Goal: Information Seeking & Learning: Learn about a topic

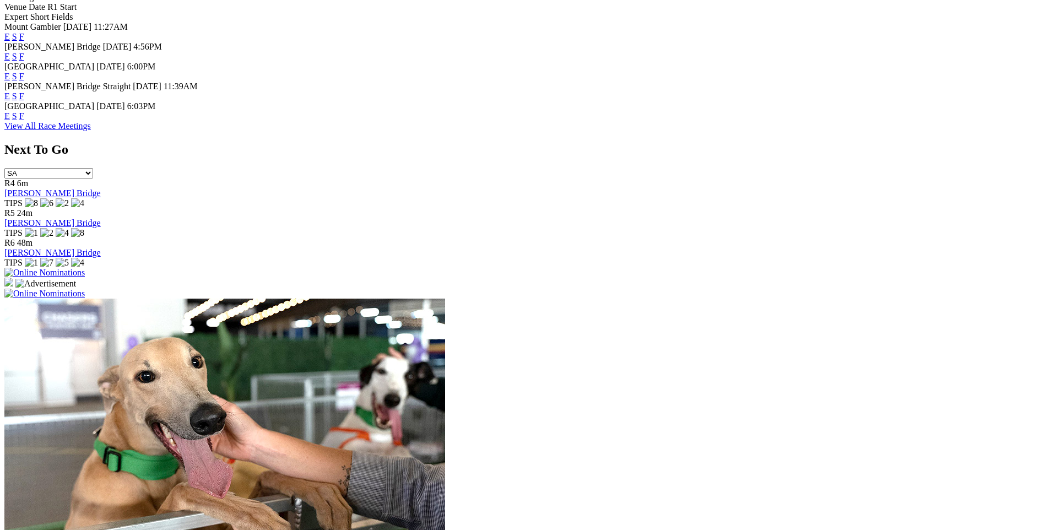
scroll to position [716, 0]
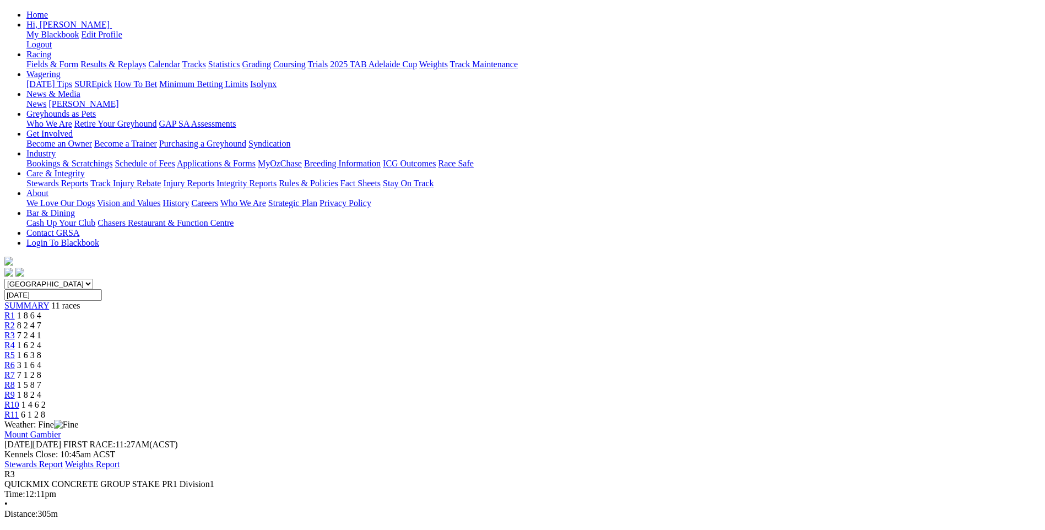
scroll to position [110, 0]
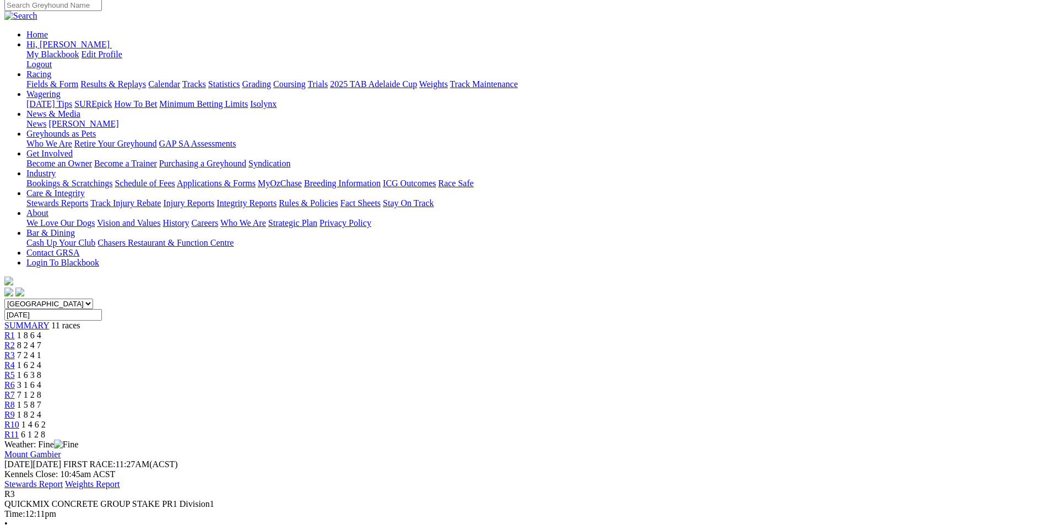
click at [41, 400] on span "1 5 8 7" at bounding box center [29, 404] width 24 height 9
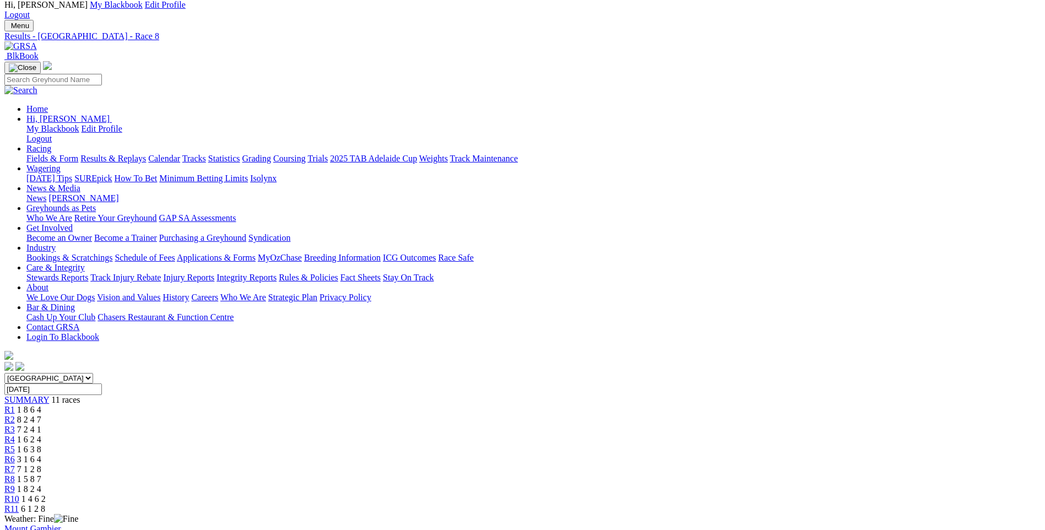
scroll to position [55, 0]
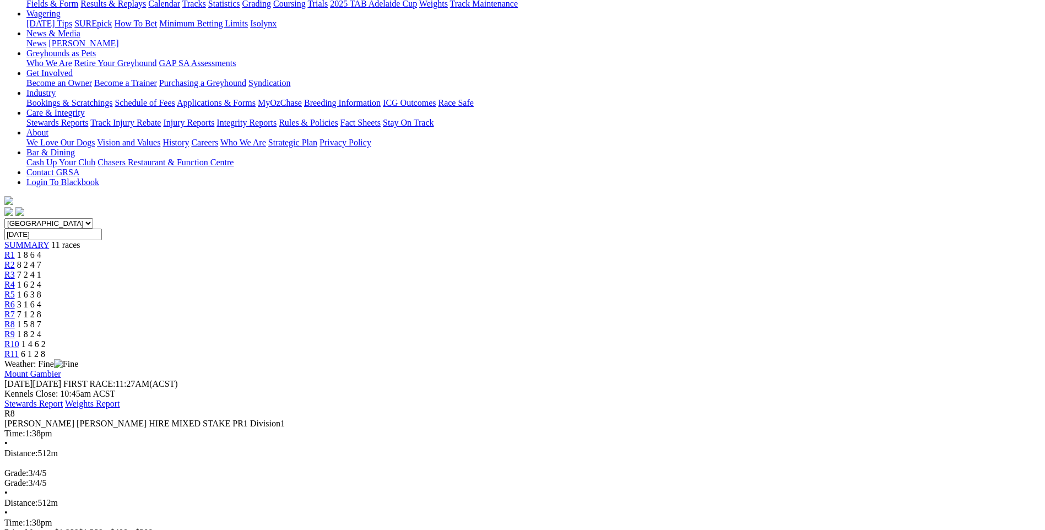
scroll to position [192, 0]
